Goal: Navigation & Orientation: Find specific page/section

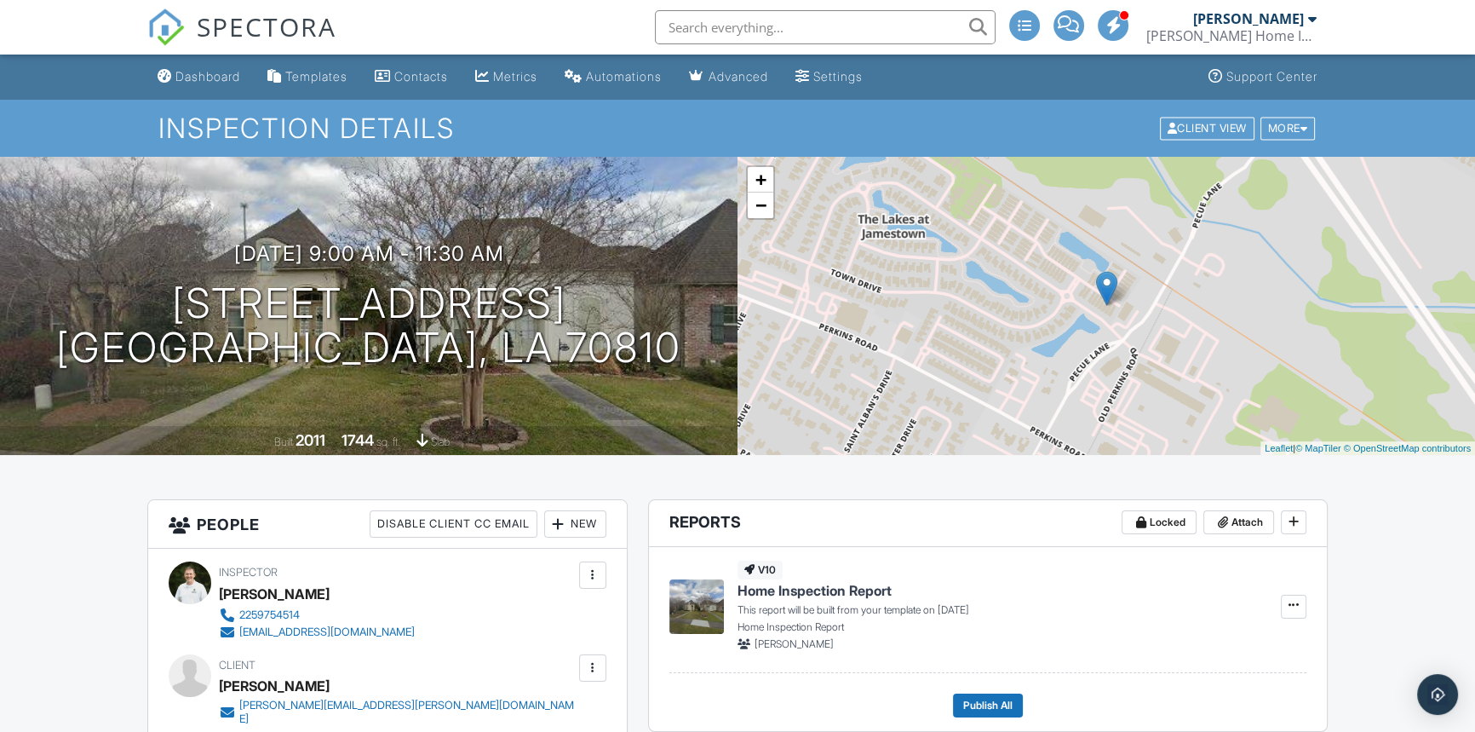
click at [32, 81] on ul "Dashboard Templates Contacts Metrics Automations Advanced Settings Support Cent…" at bounding box center [737, 77] width 1475 height 45
click at [176, 75] on div "Dashboard" at bounding box center [207, 76] width 65 height 14
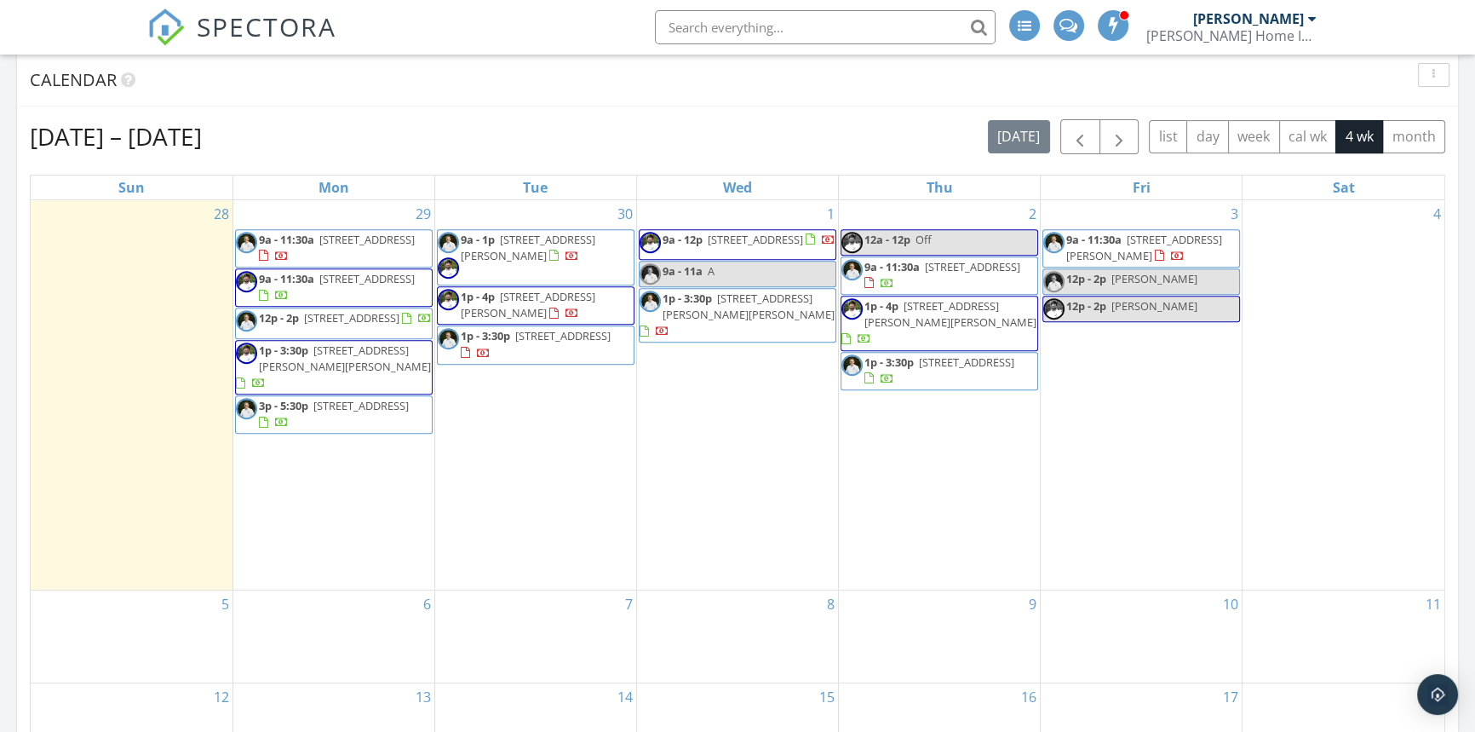
scroll to position [800, 0]
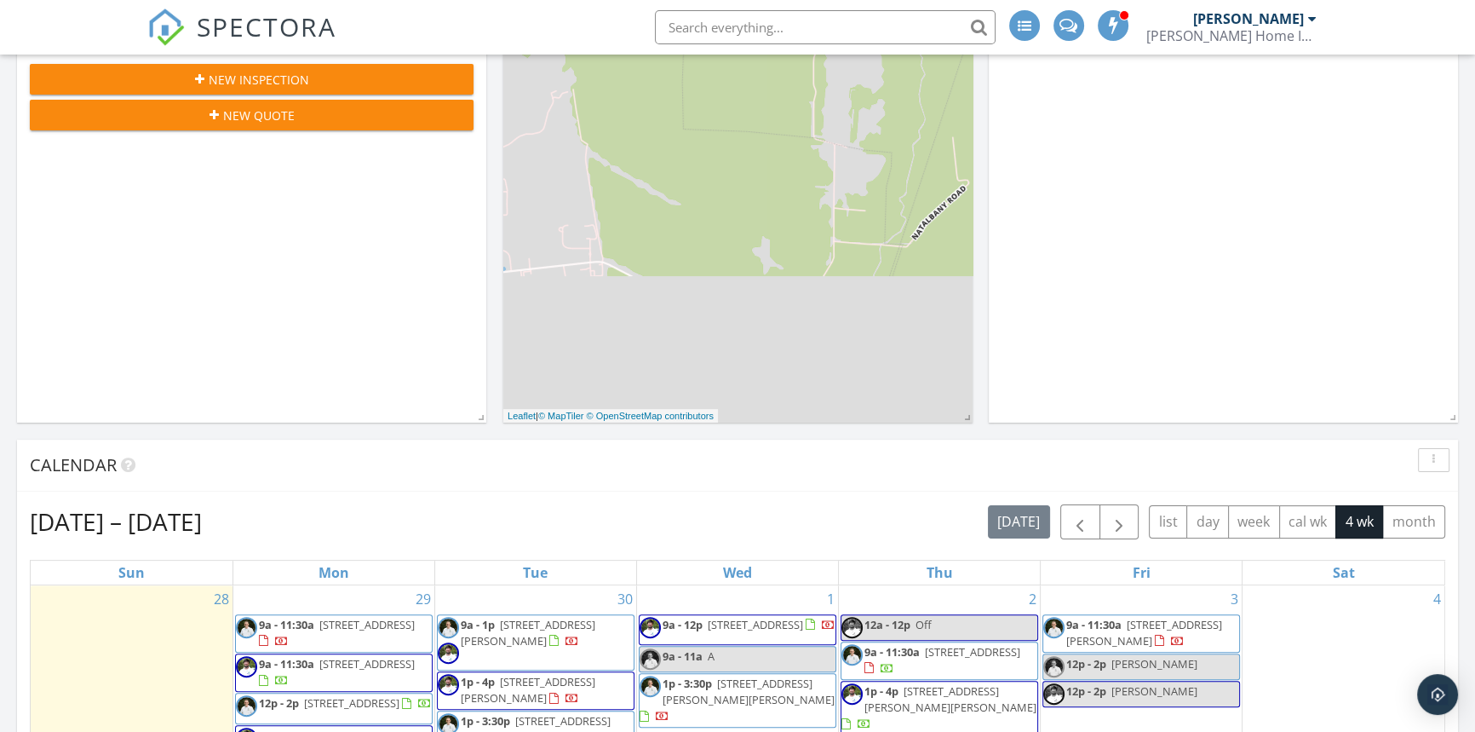
scroll to position [491, 0]
